Goal: Transaction & Acquisition: Purchase product/service

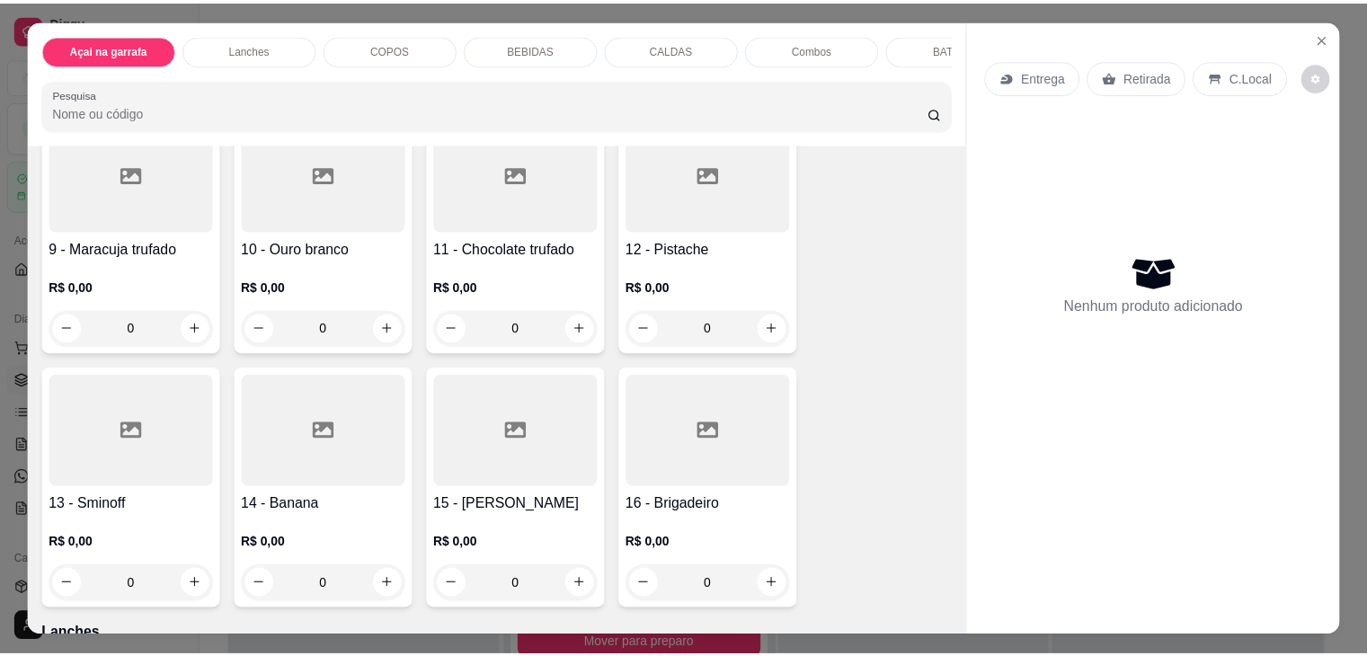
scroll to position [809, 0]
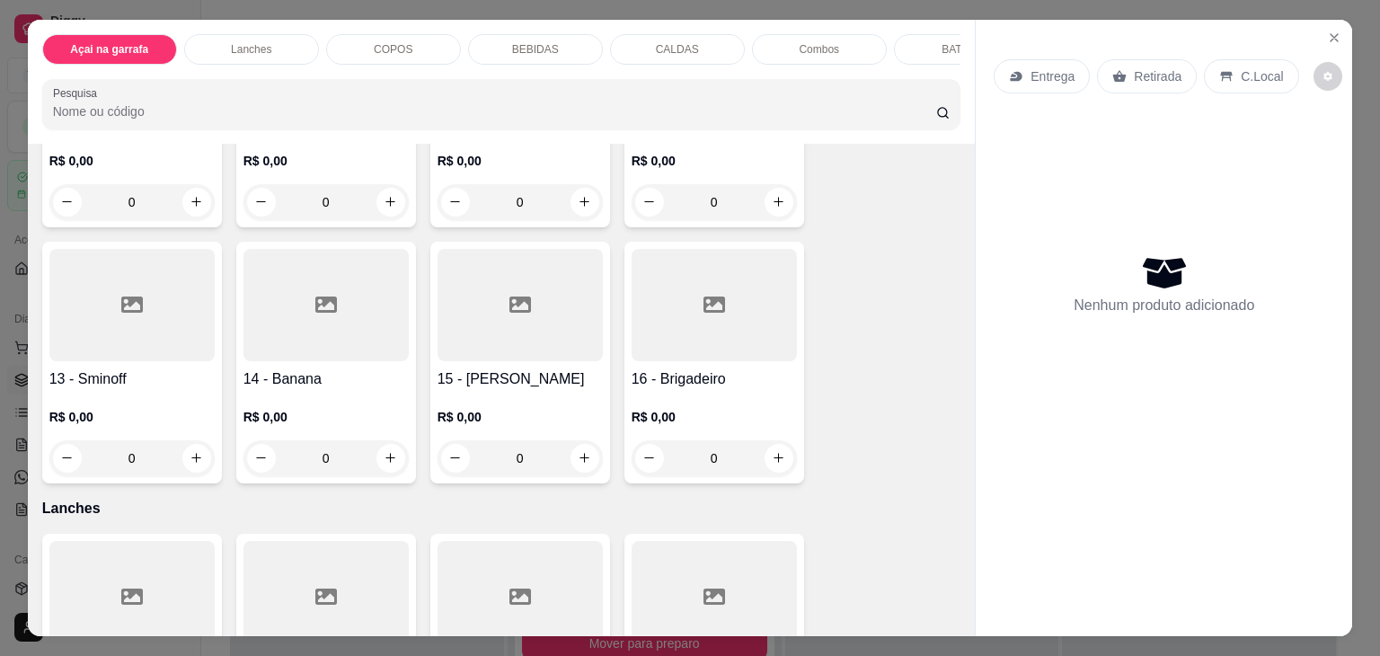
click at [531, 315] on div at bounding box center [520, 305] width 165 height 112
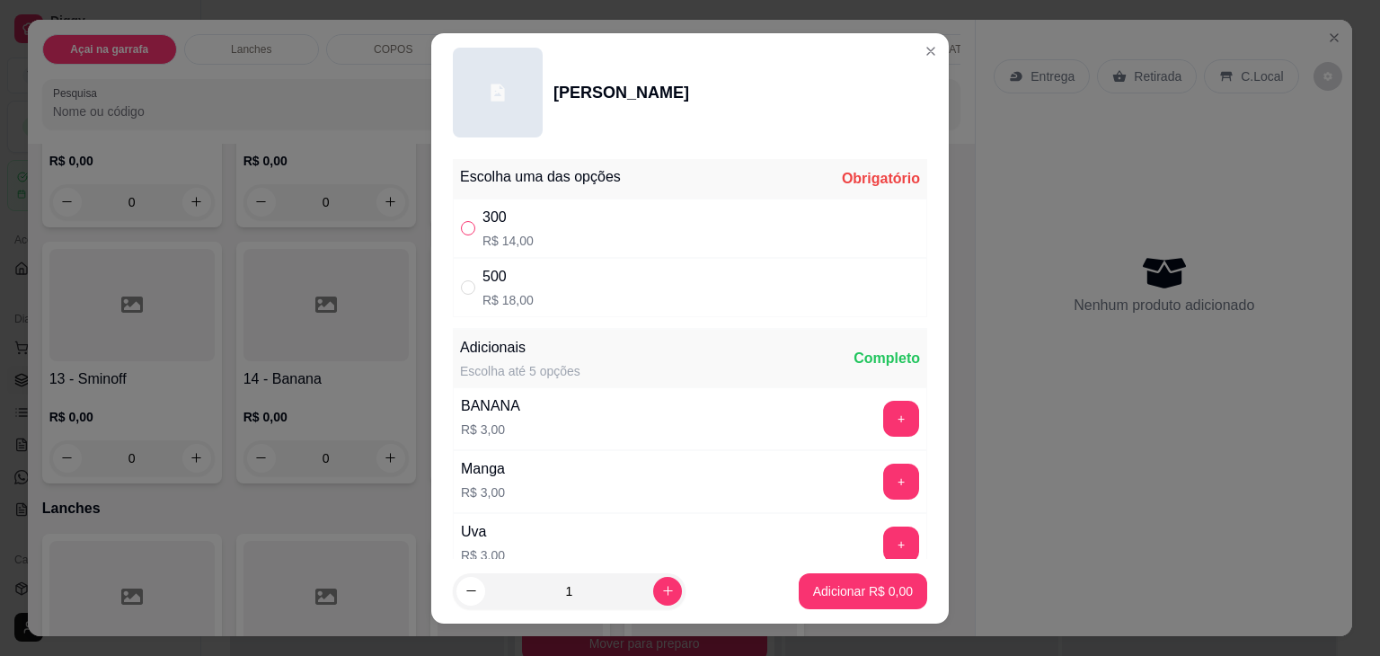
click at [461, 226] on input "" at bounding box center [468, 228] width 14 height 14
radio input "true"
click at [839, 584] on p "Adicionar R$ 14,00" at bounding box center [859, 591] width 107 height 18
type input "1"
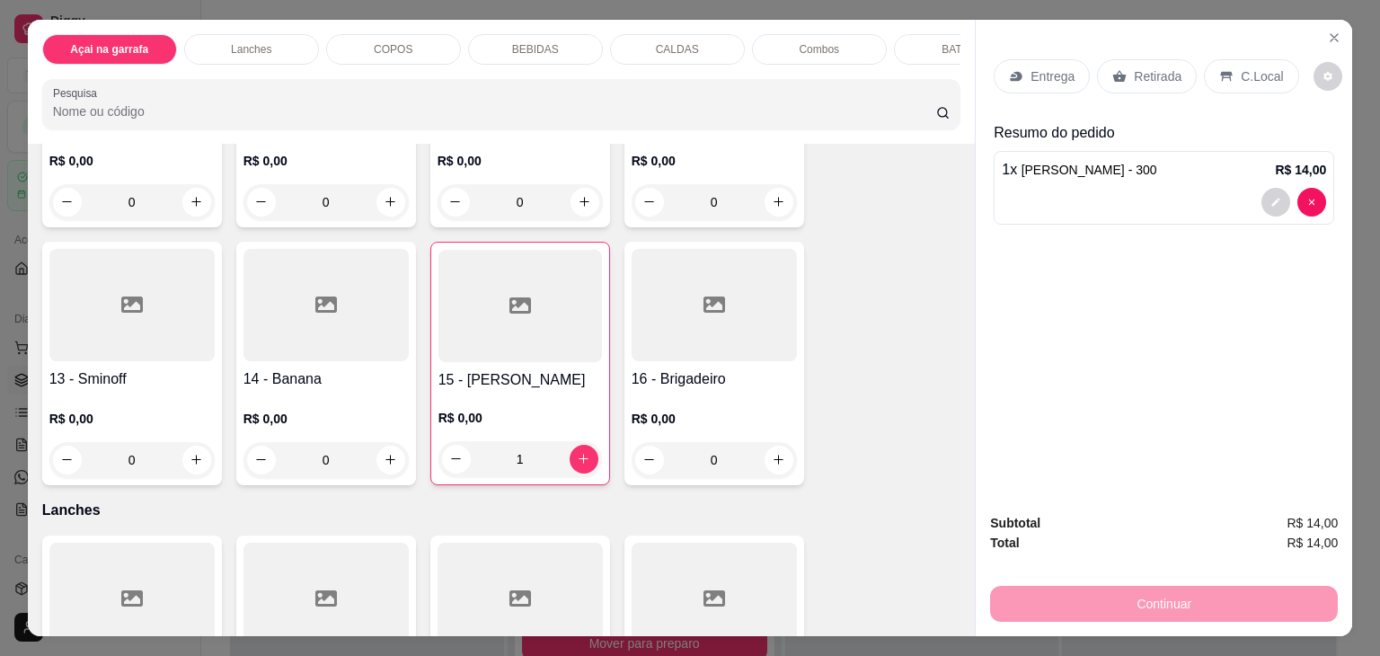
click at [1243, 69] on p "C.Local" at bounding box center [1262, 76] width 42 height 18
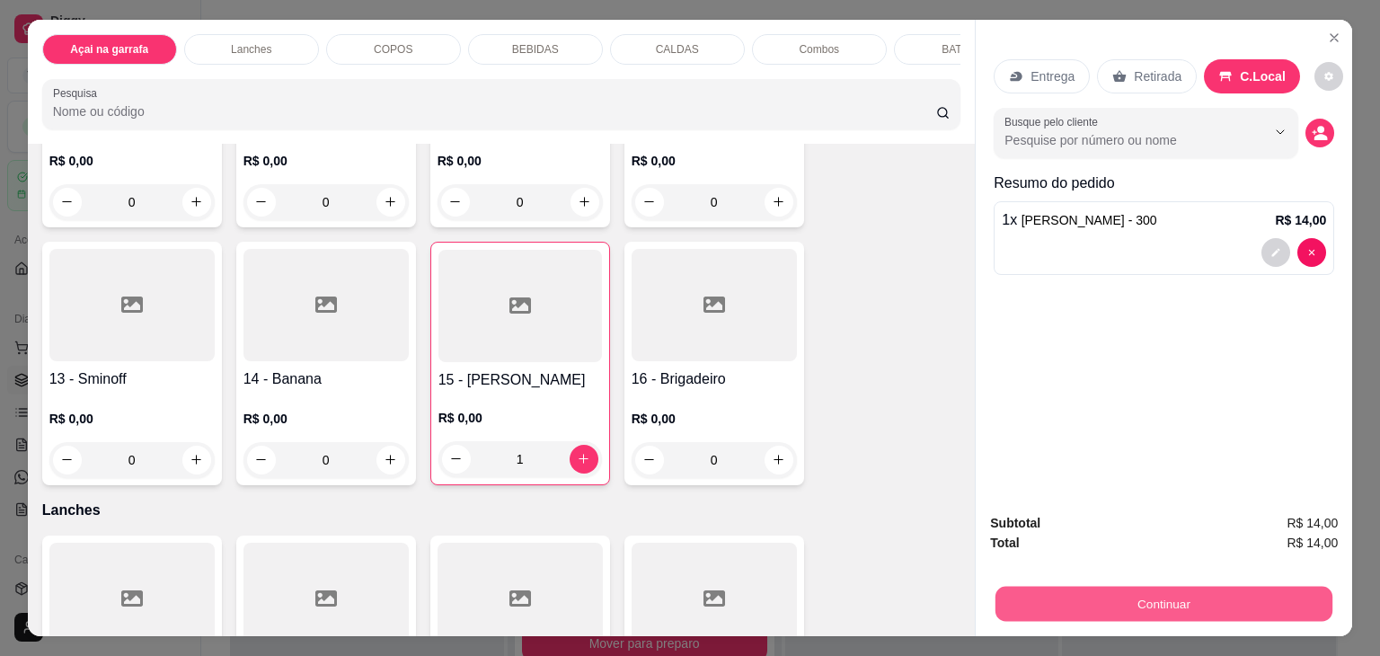
click at [1069, 587] on button "Continuar" at bounding box center [1164, 604] width 337 height 35
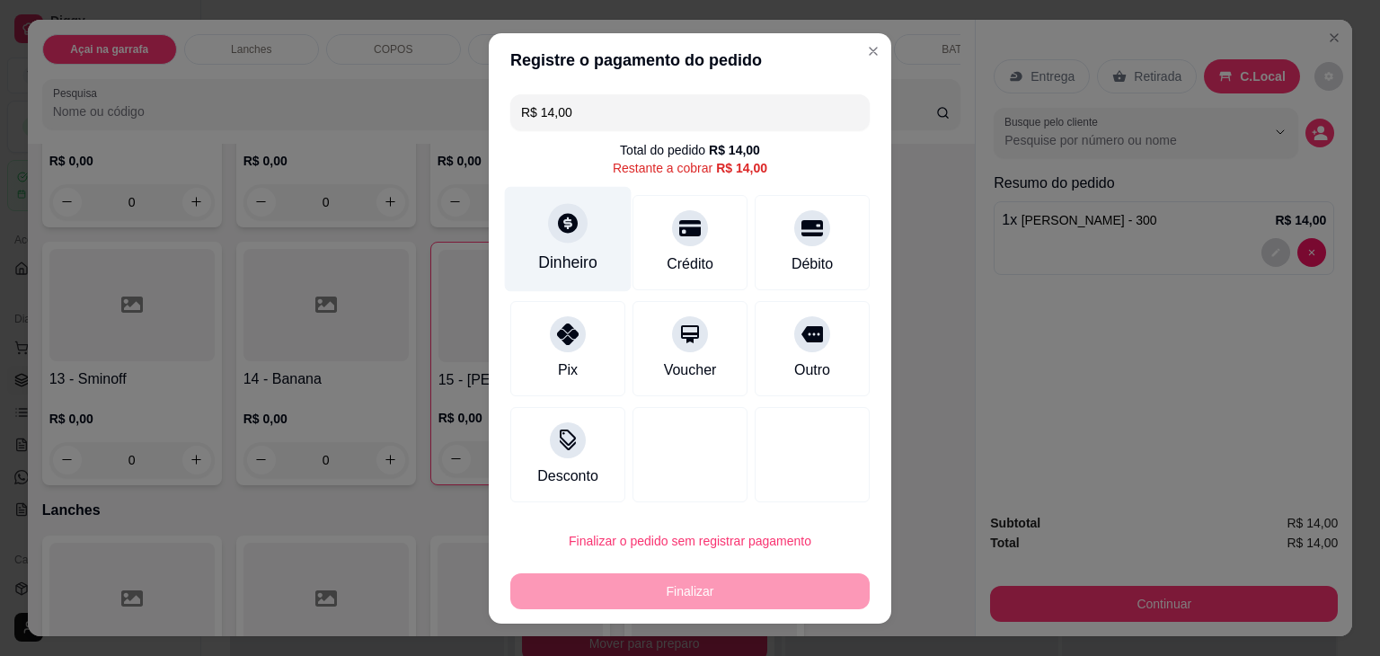
click at [537, 221] on div "Dinheiro" at bounding box center [568, 238] width 127 height 105
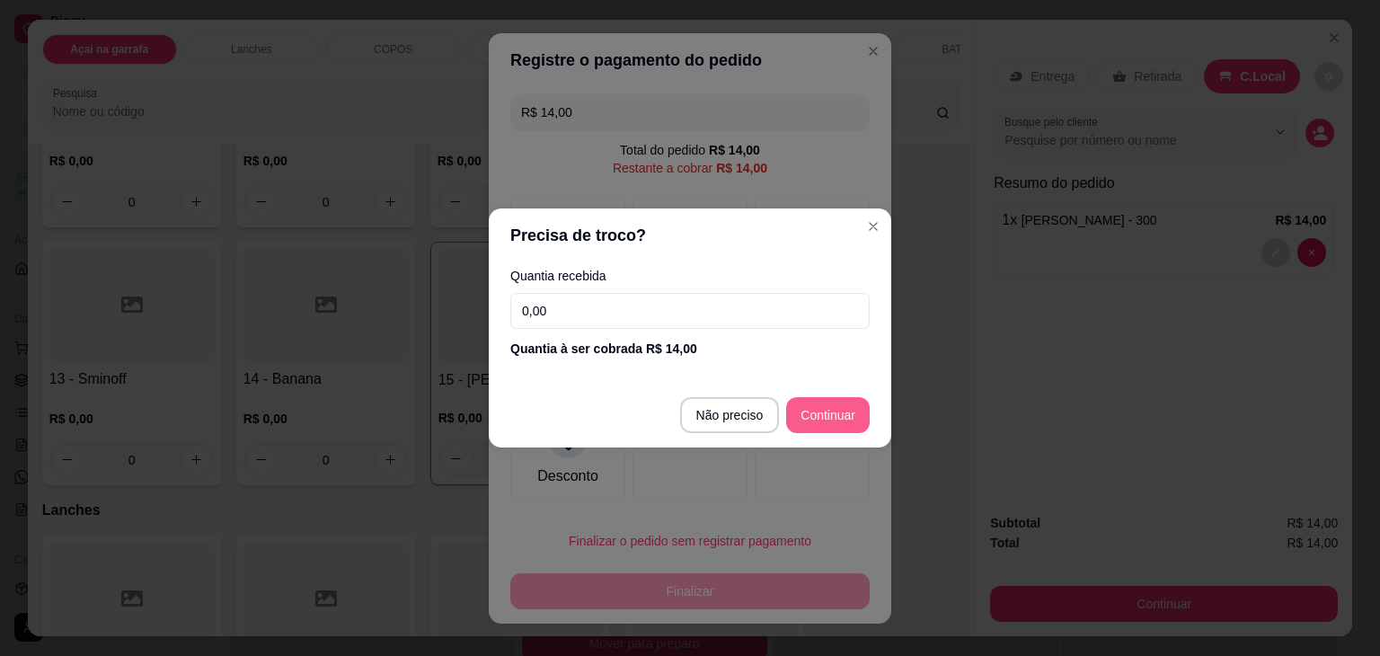
type input "R$ 0,00"
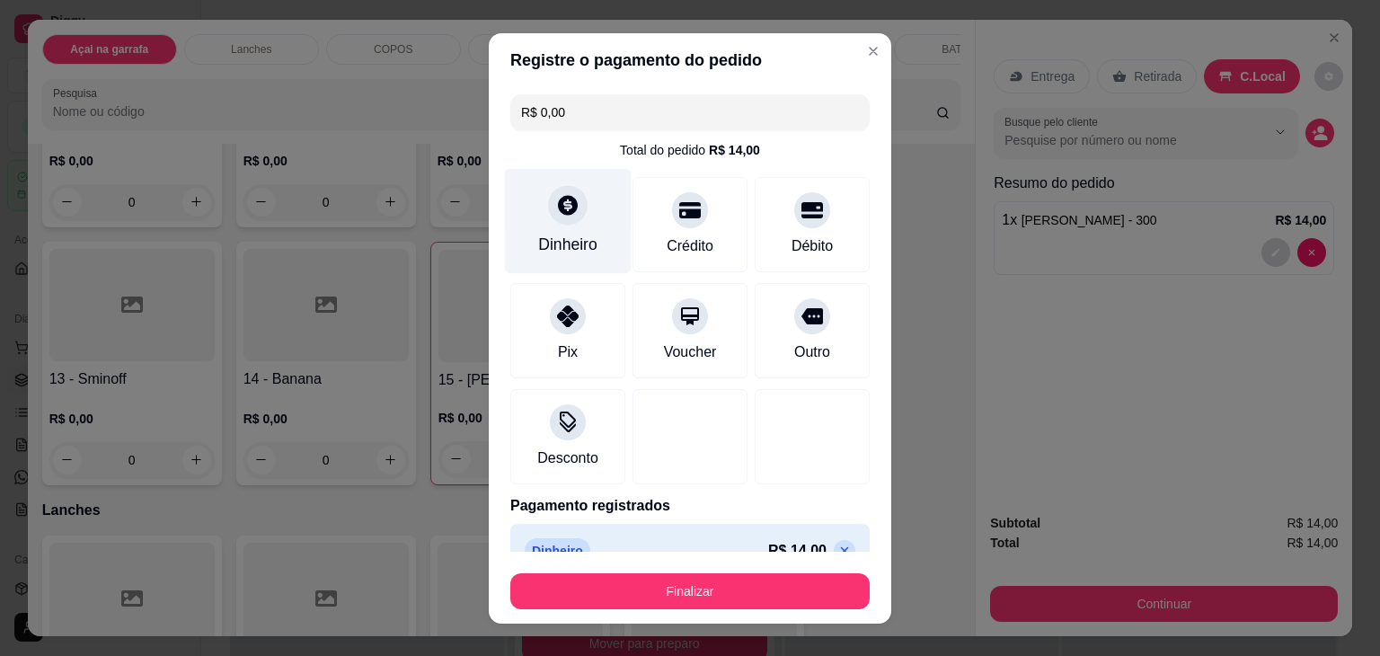
click at [532, 212] on div "Dinheiro" at bounding box center [568, 220] width 127 height 105
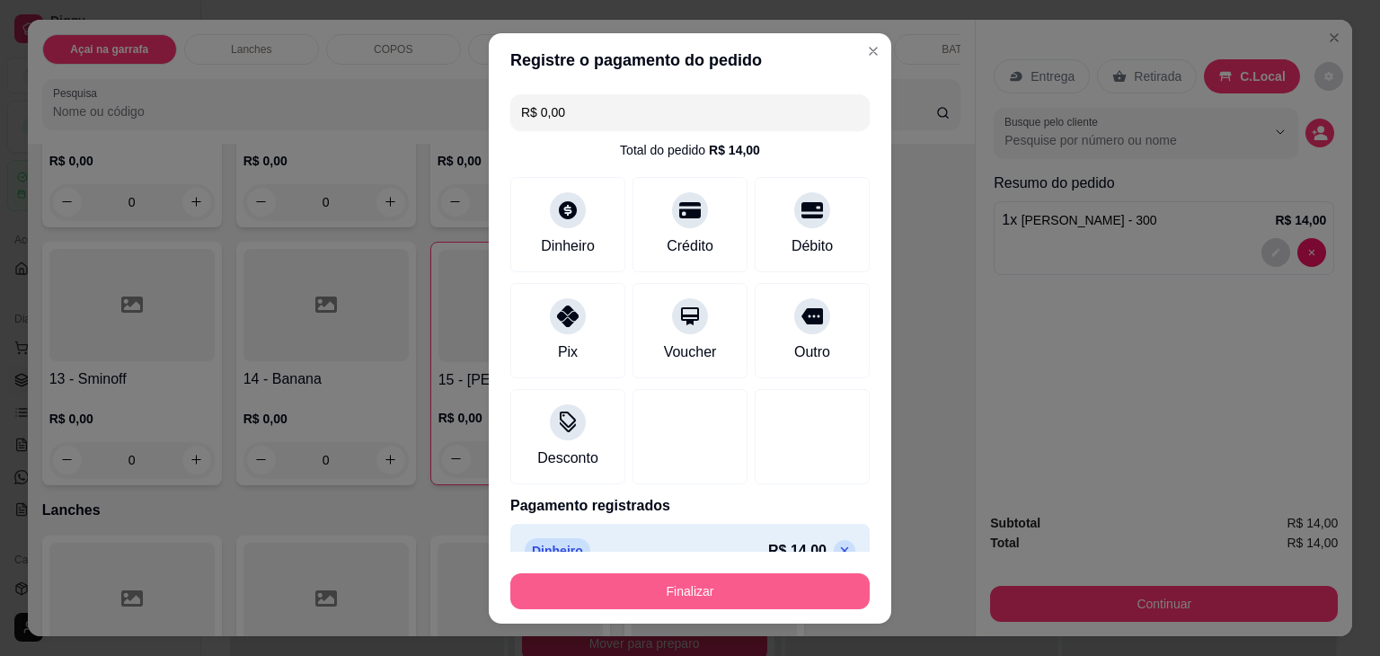
click at [710, 579] on button "Finalizar" at bounding box center [689, 591] width 359 height 36
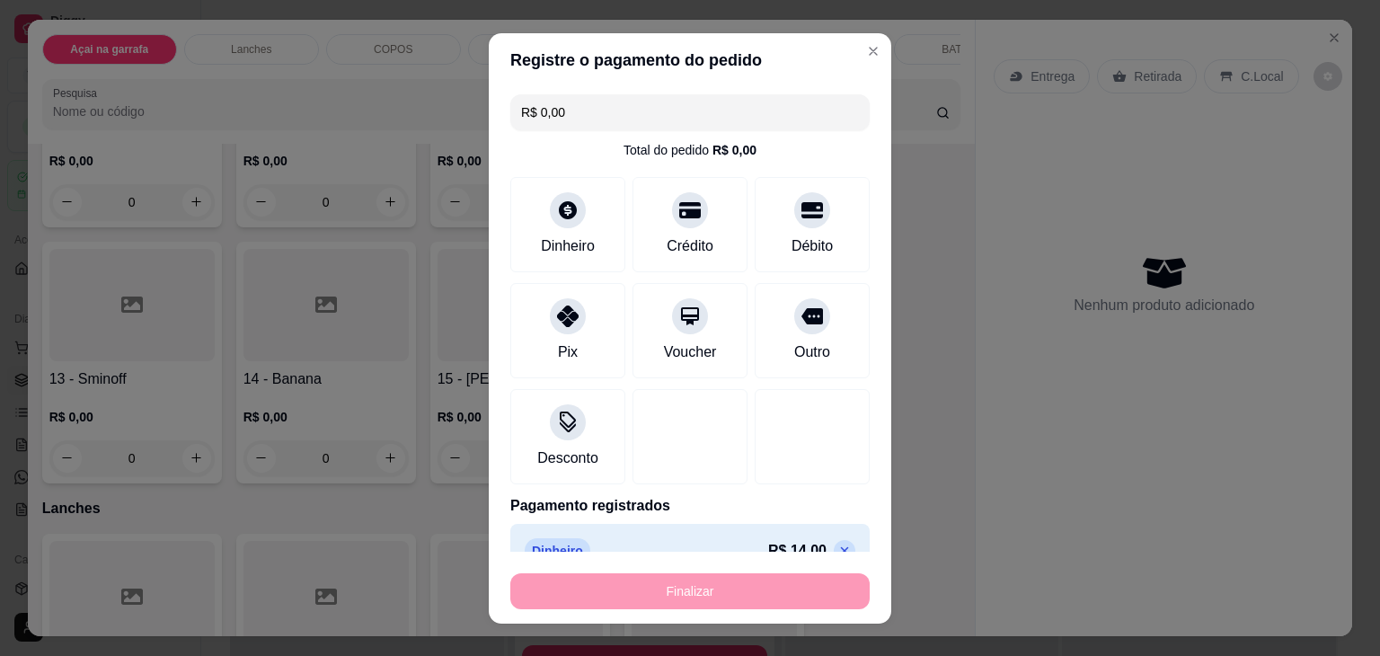
type input "0"
type input "-R$ 14,00"
